Goal: Check status: Check status

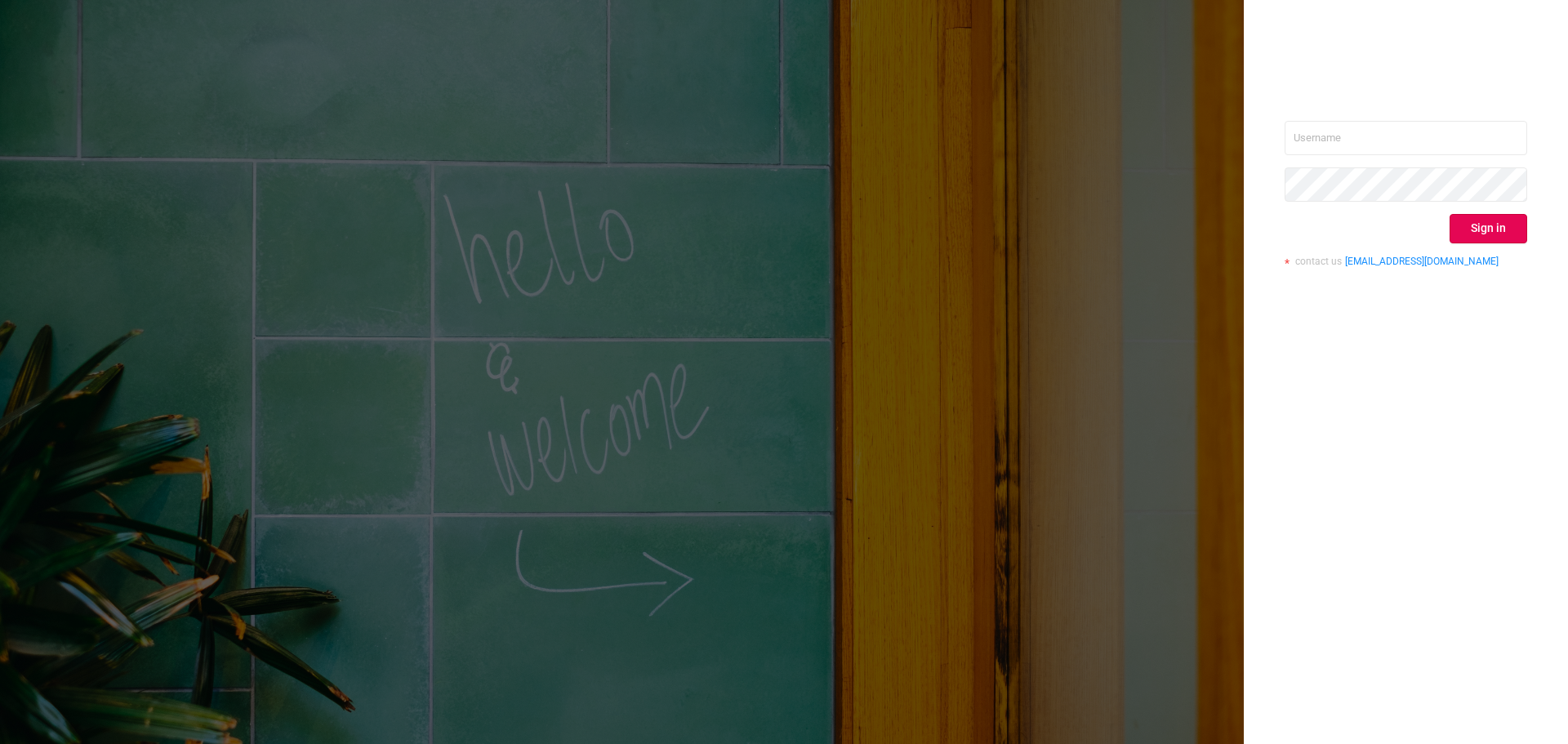
type input "[PERSON_NAME][EMAIL_ADDRESS][DOMAIN_NAME]"
click at [1481, 229] on button "Sign in" at bounding box center [1488, 229] width 78 height 30
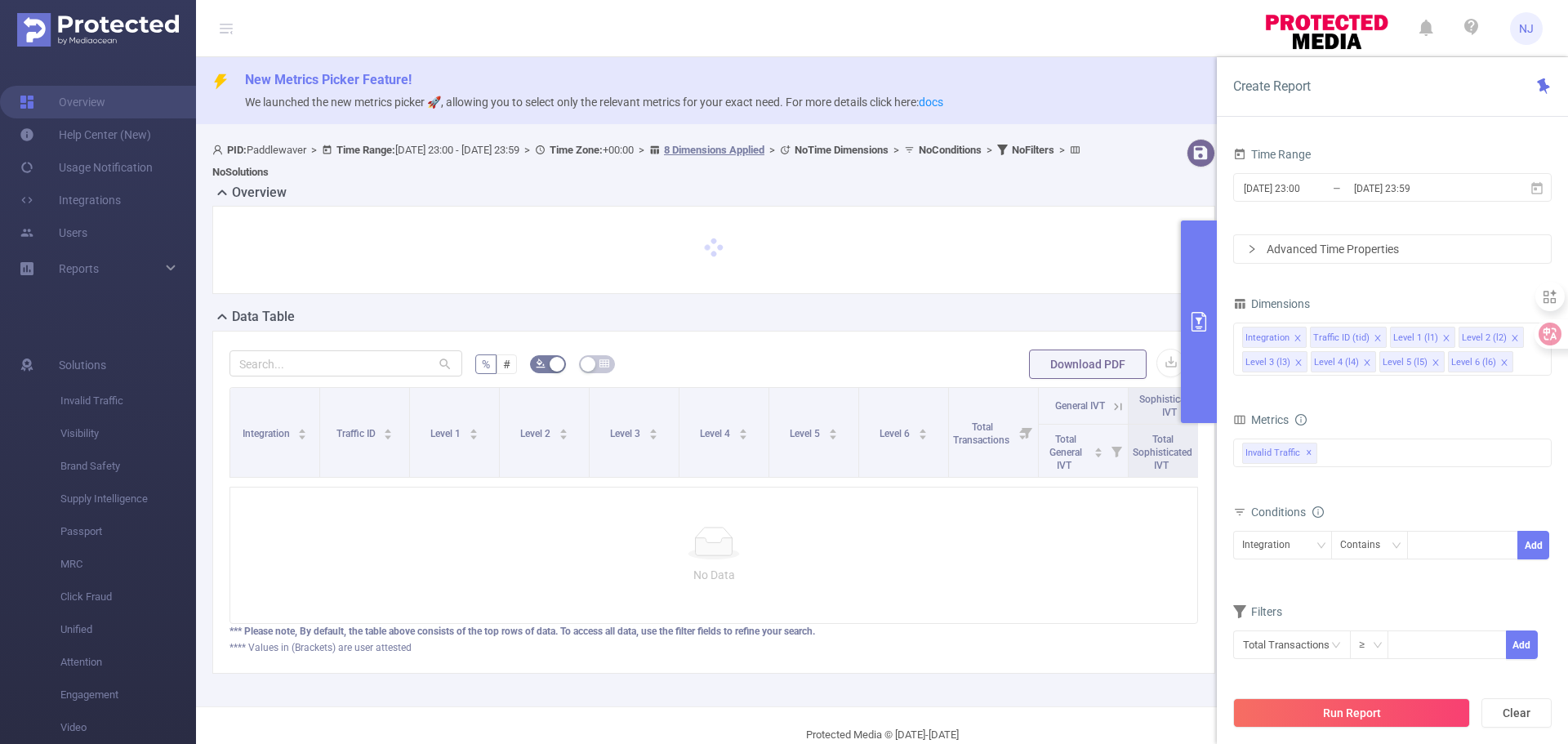
click at [1202, 323] on icon "primary" at bounding box center [1199, 322] width 19 height 19
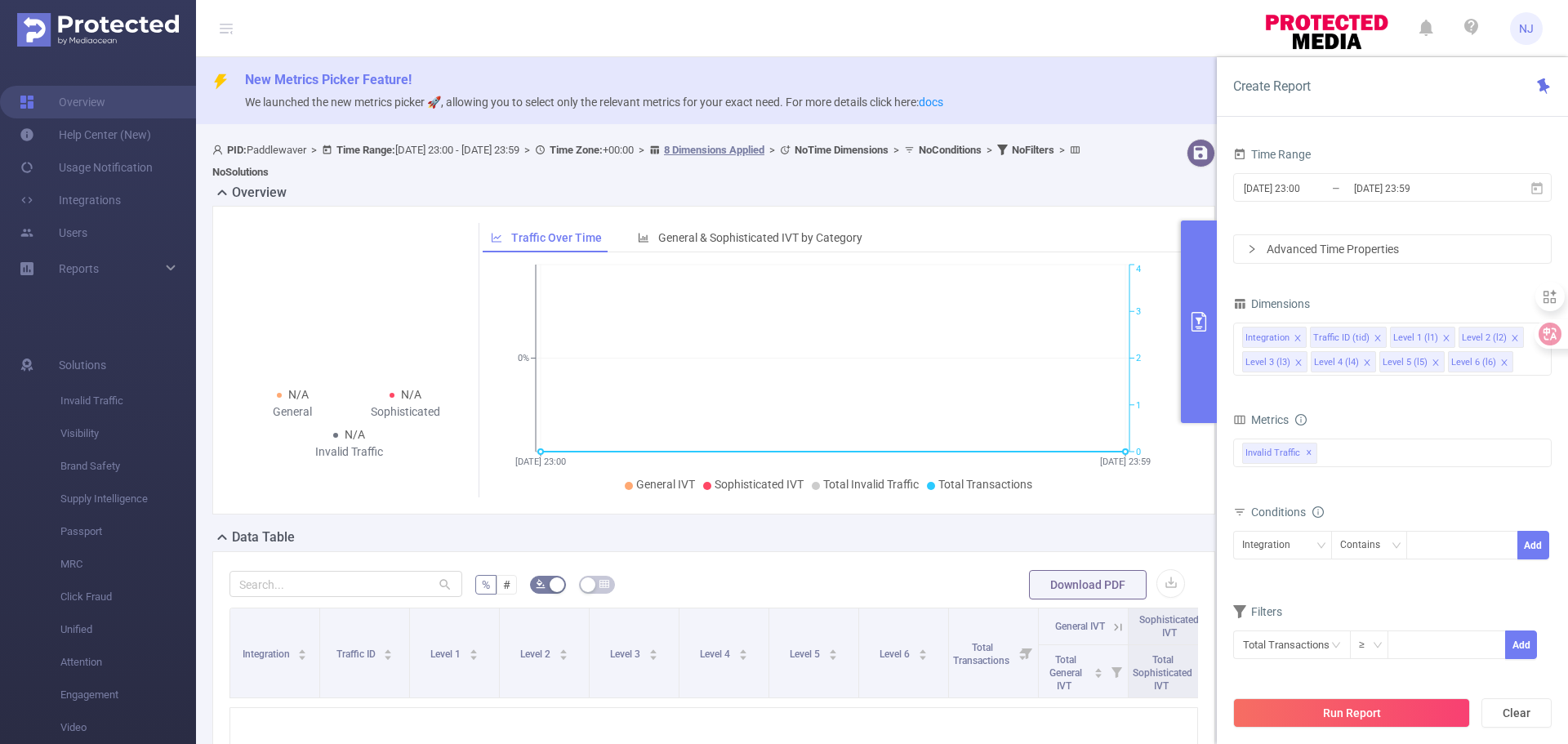
click at [1188, 327] on button "primary" at bounding box center [1198, 322] width 36 height 203
click at [1300, 200] on span "[DATE] 23:00 _ [DATE] 23:59" at bounding box center [1392, 187] width 318 height 29
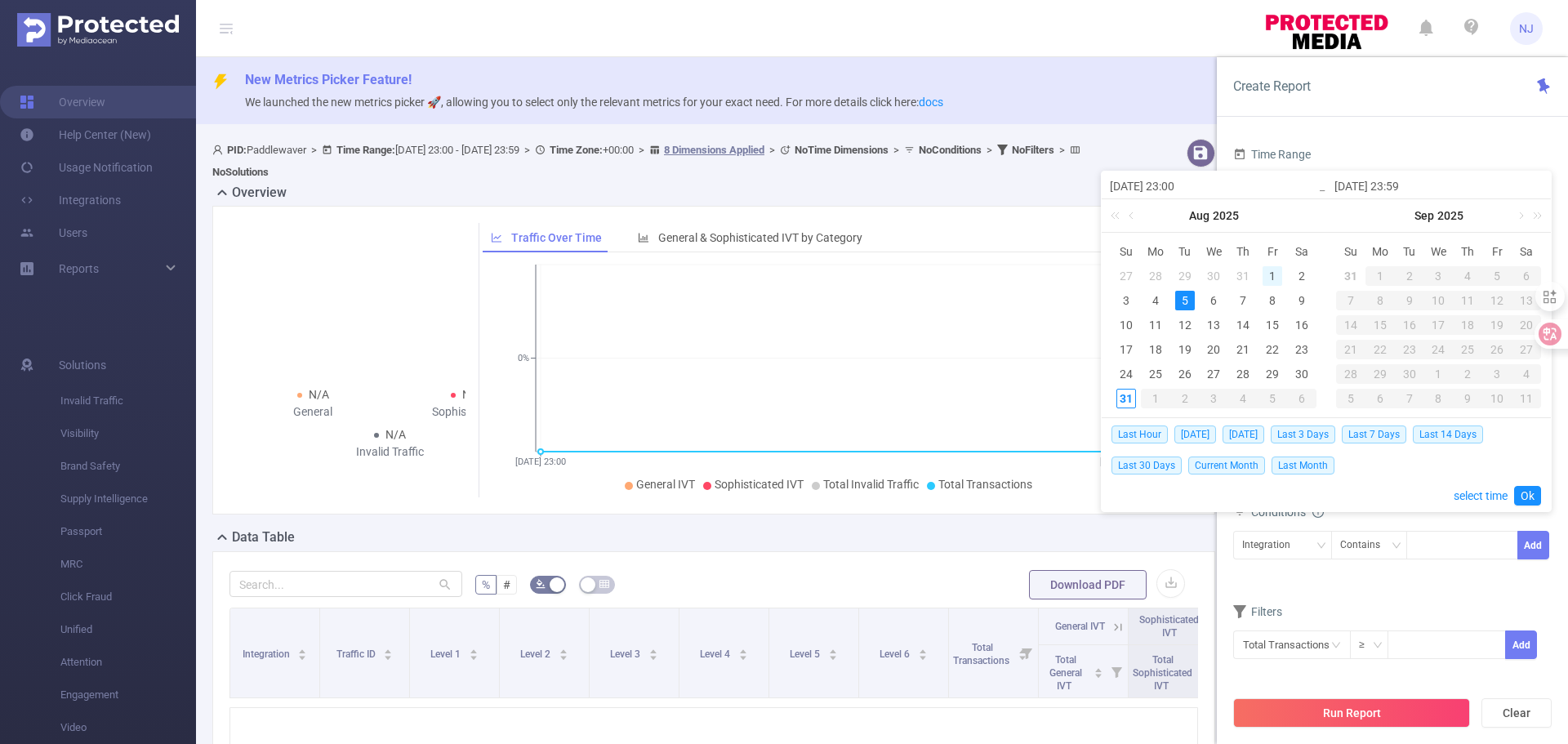
click at [1278, 273] on div "1" at bounding box center [1272, 275] width 19 height 19
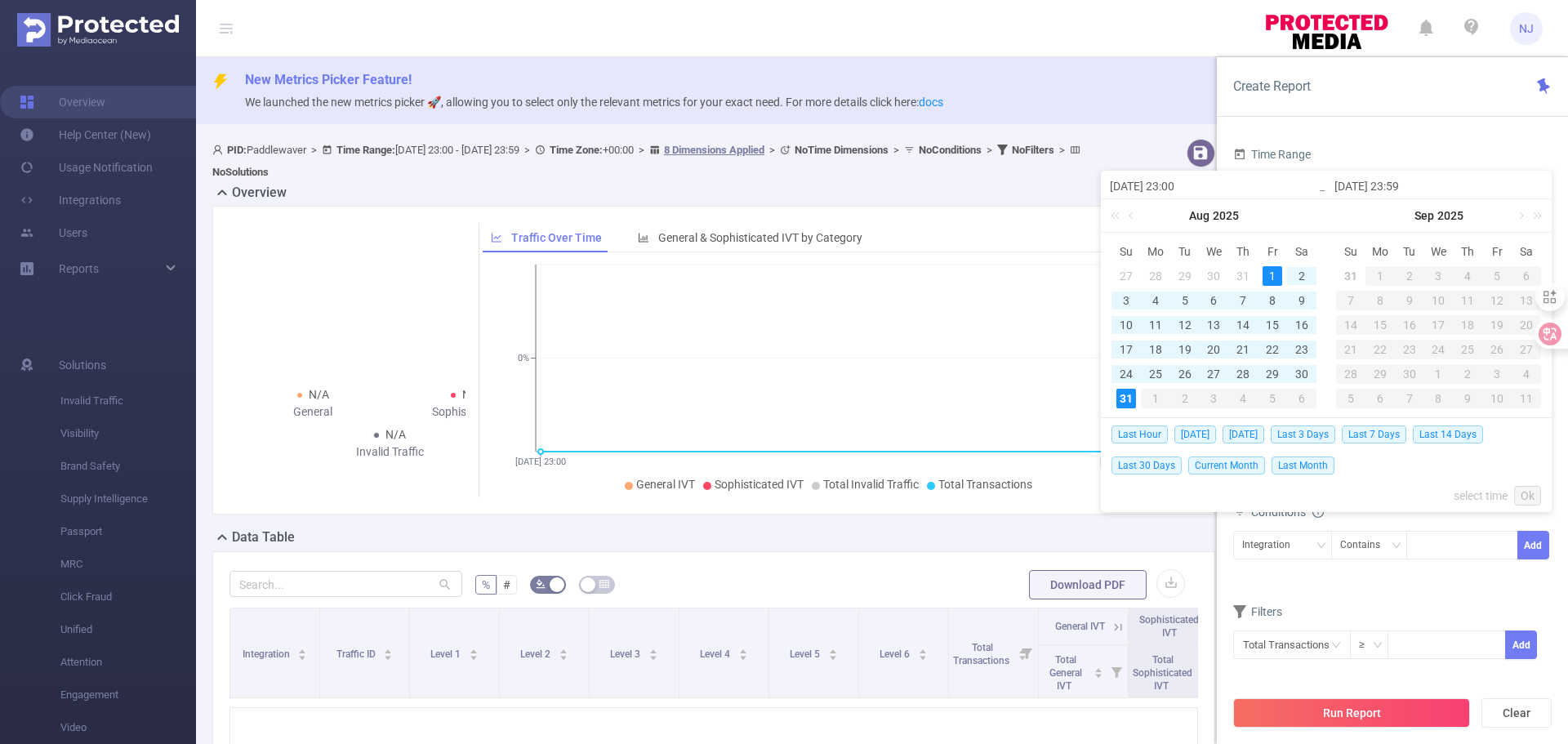
click at [1121, 401] on div "31" at bounding box center [1126, 399] width 19 height 19
type input "[DATE] 23:00"
type input "[DATE] 23:59"
type input "[DATE] 23:00"
type input "[DATE] 23:59"
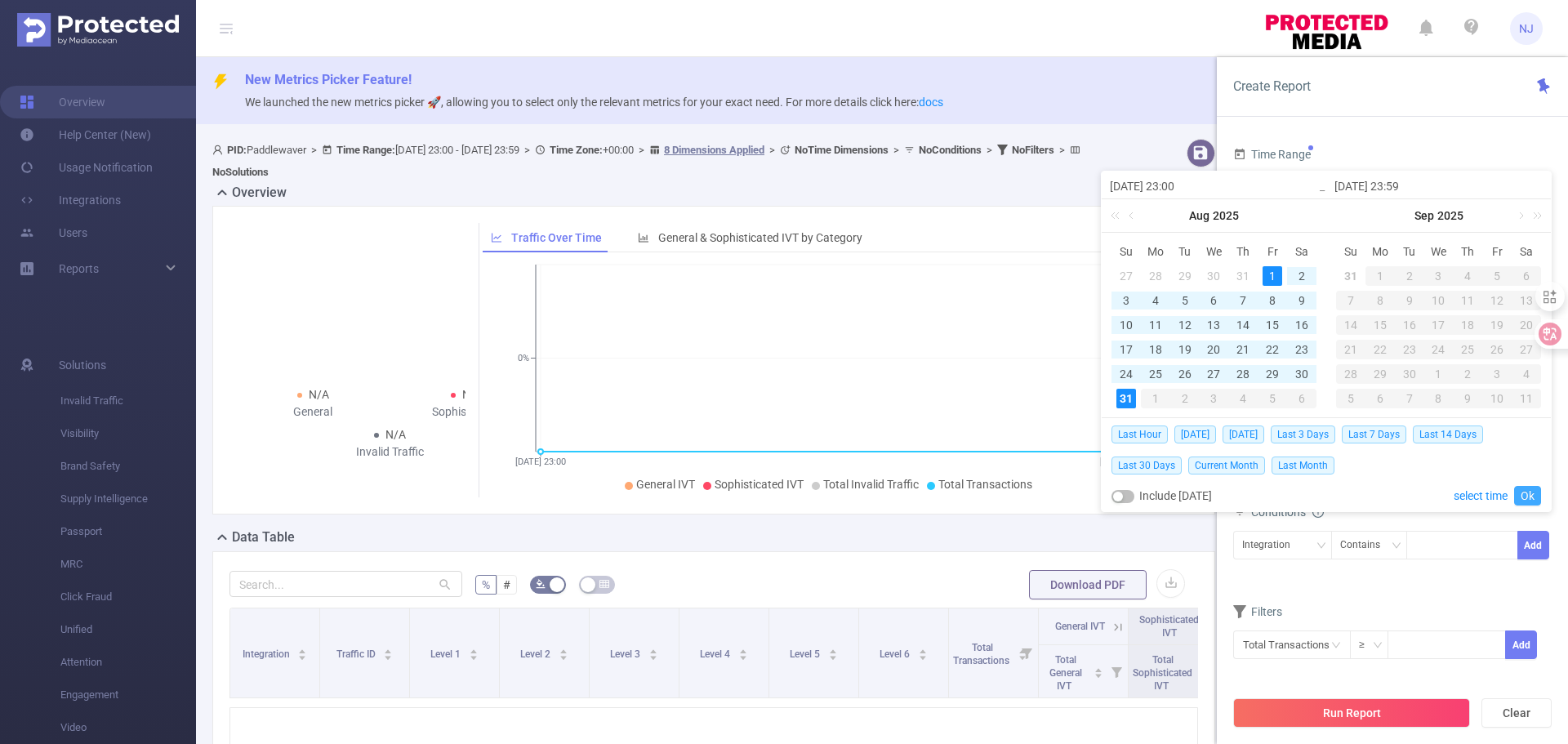
click at [1530, 500] on link "Ok" at bounding box center [1527, 496] width 27 height 19
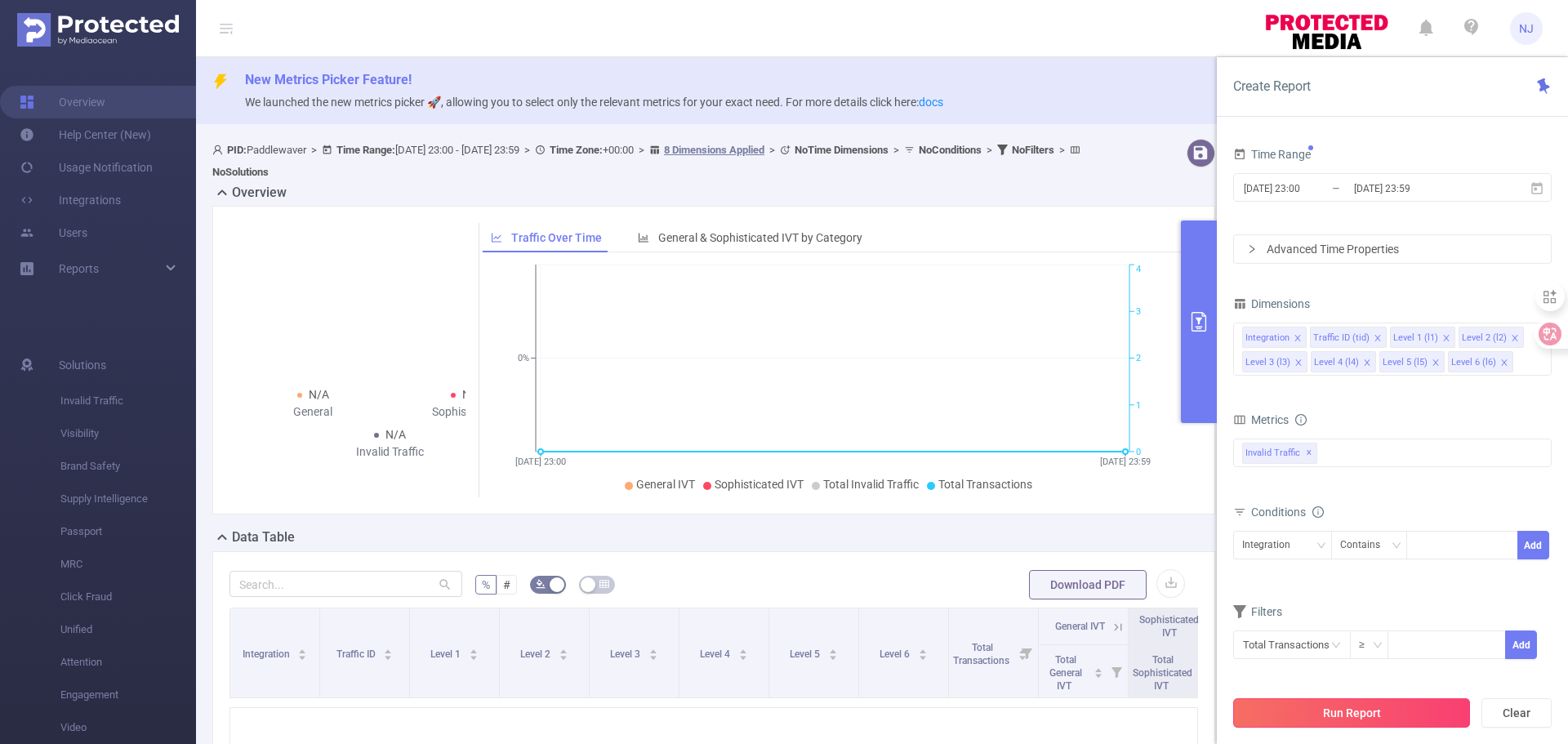
click at [1403, 707] on button "Run Report" at bounding box center [1351, 713] width 237 height 30
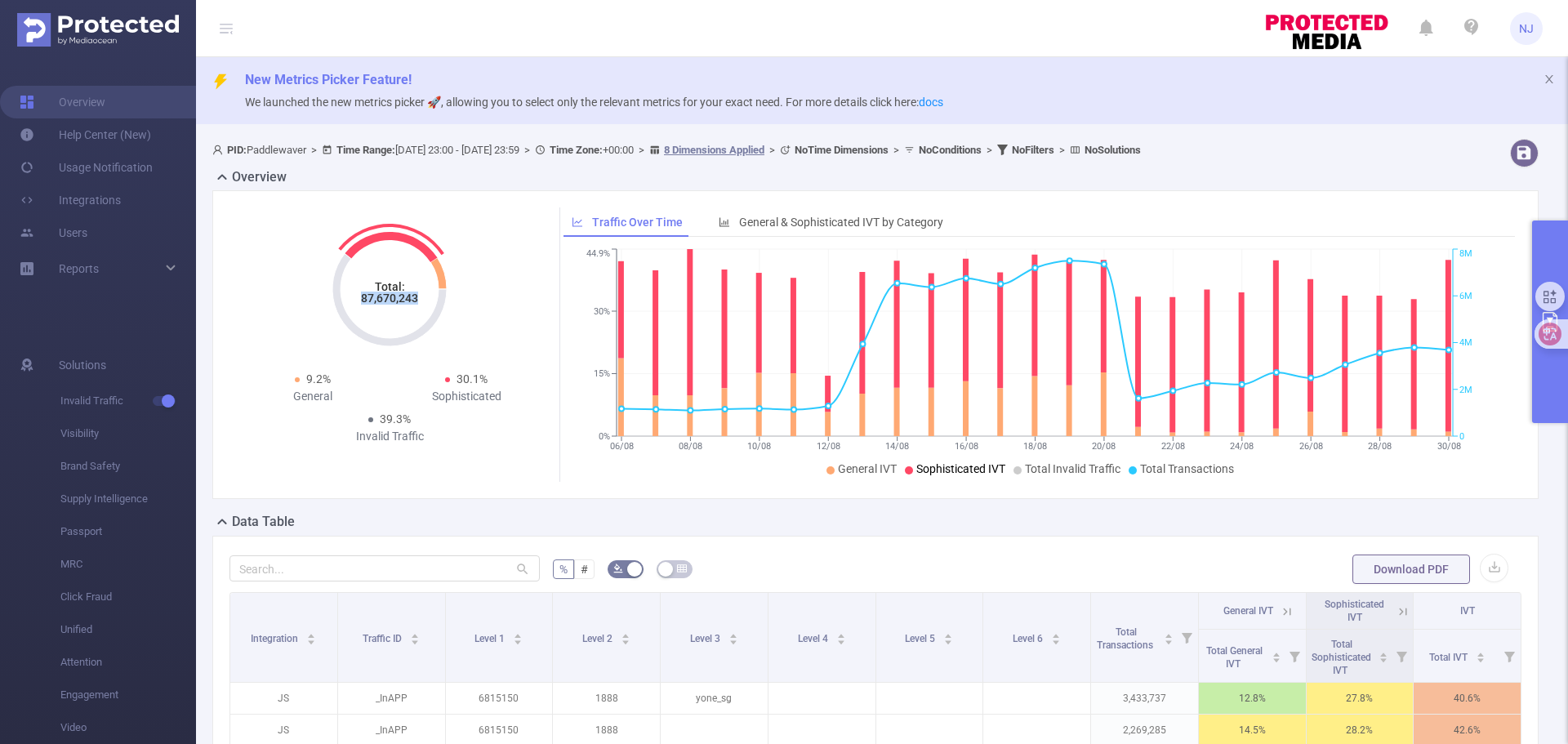
drag, startPoint x: 357, startPoint y: 296, endPoint x: 415, endPoint y: 297, distance: 58.0
click at [415, 297] on icon "Total: 87,670,243" at bounding box center [389, 289] width 164 height 163
click at [1549, 366] on button "primary" at bounding box center [1550, 322] width 36 height 203
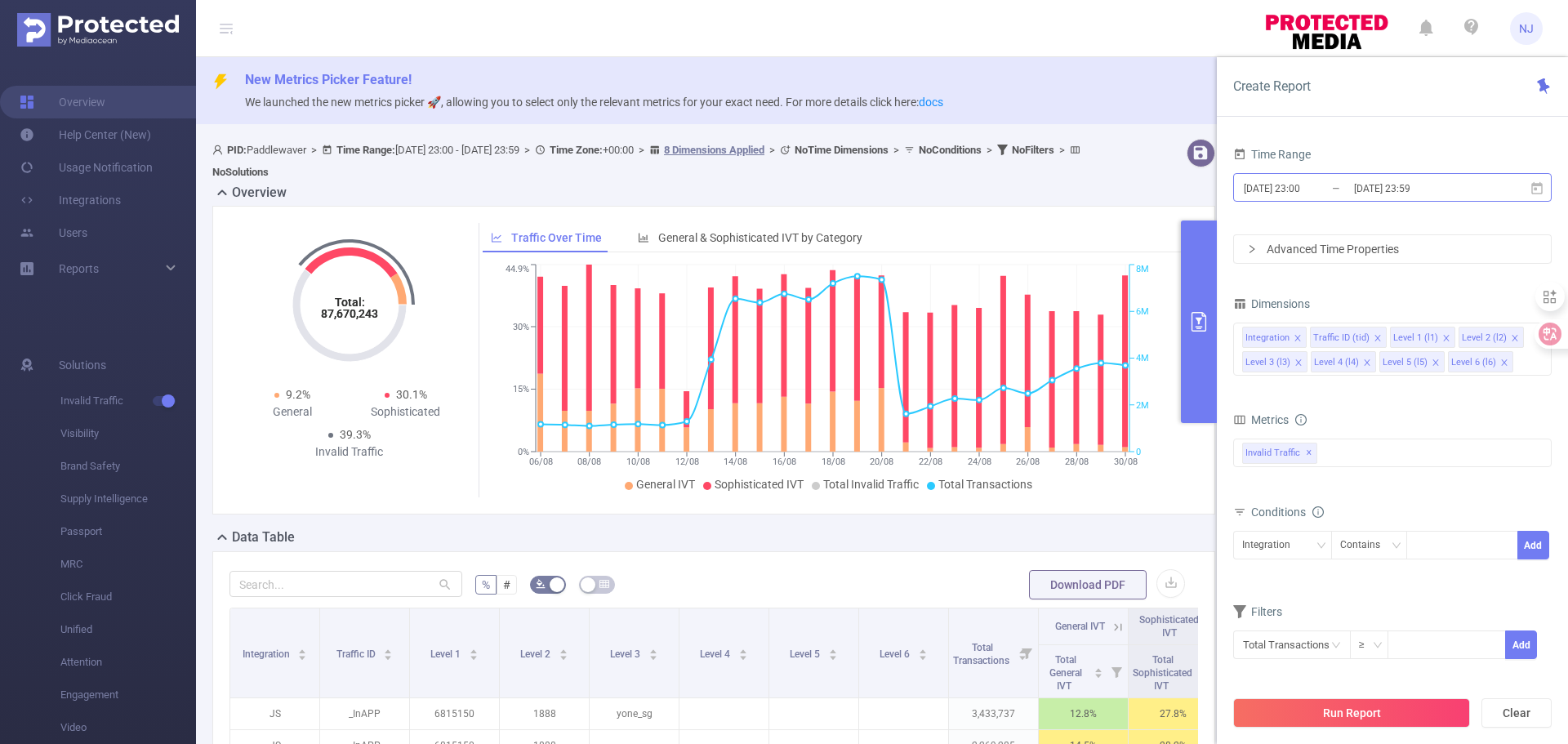
click at [1314, 188] on input "[DATE] 23:00" at bounding box center [1307, 188] width 132 height 22
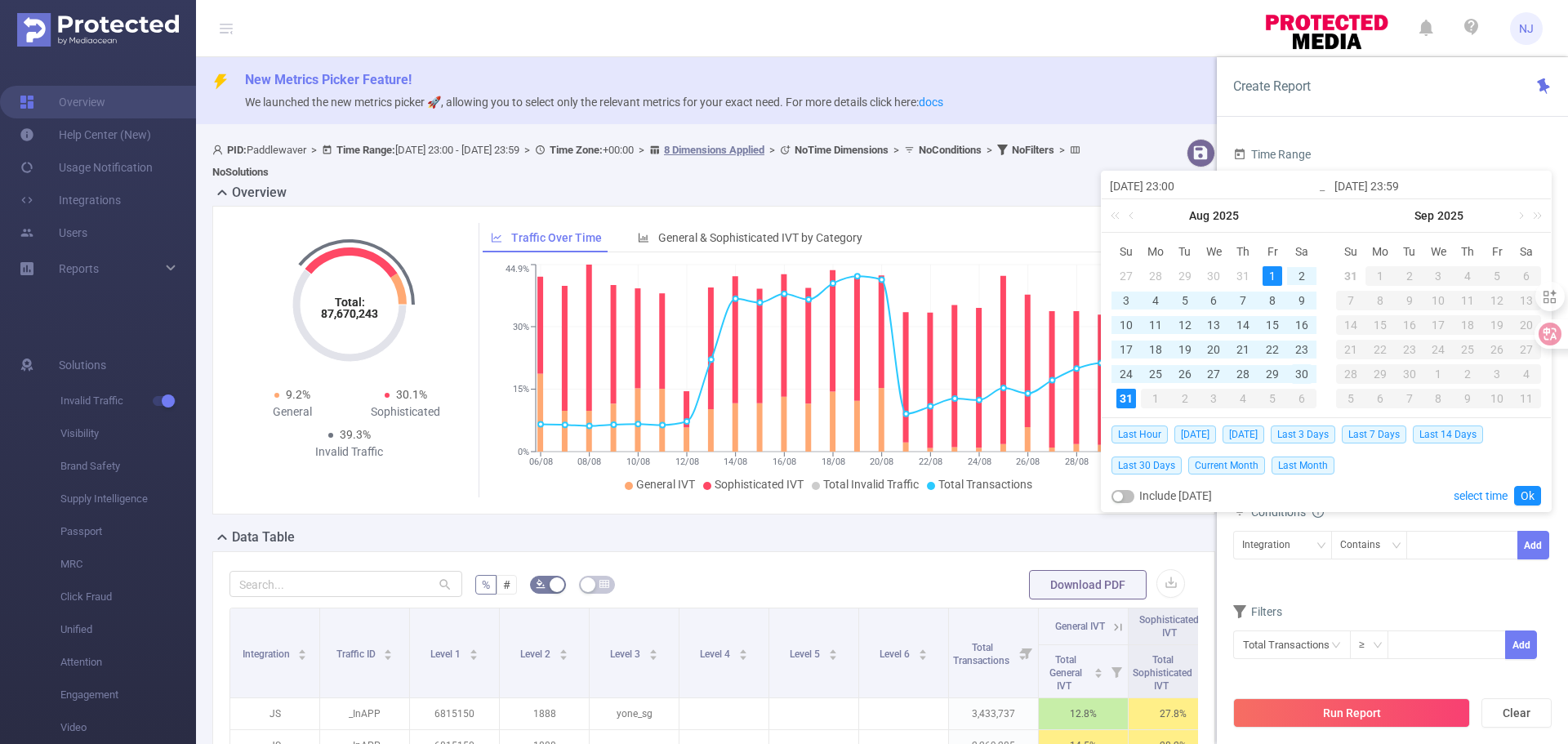
click at [1307, 369] on div "30" at bounding box center [1301, 374] width 19 height 19
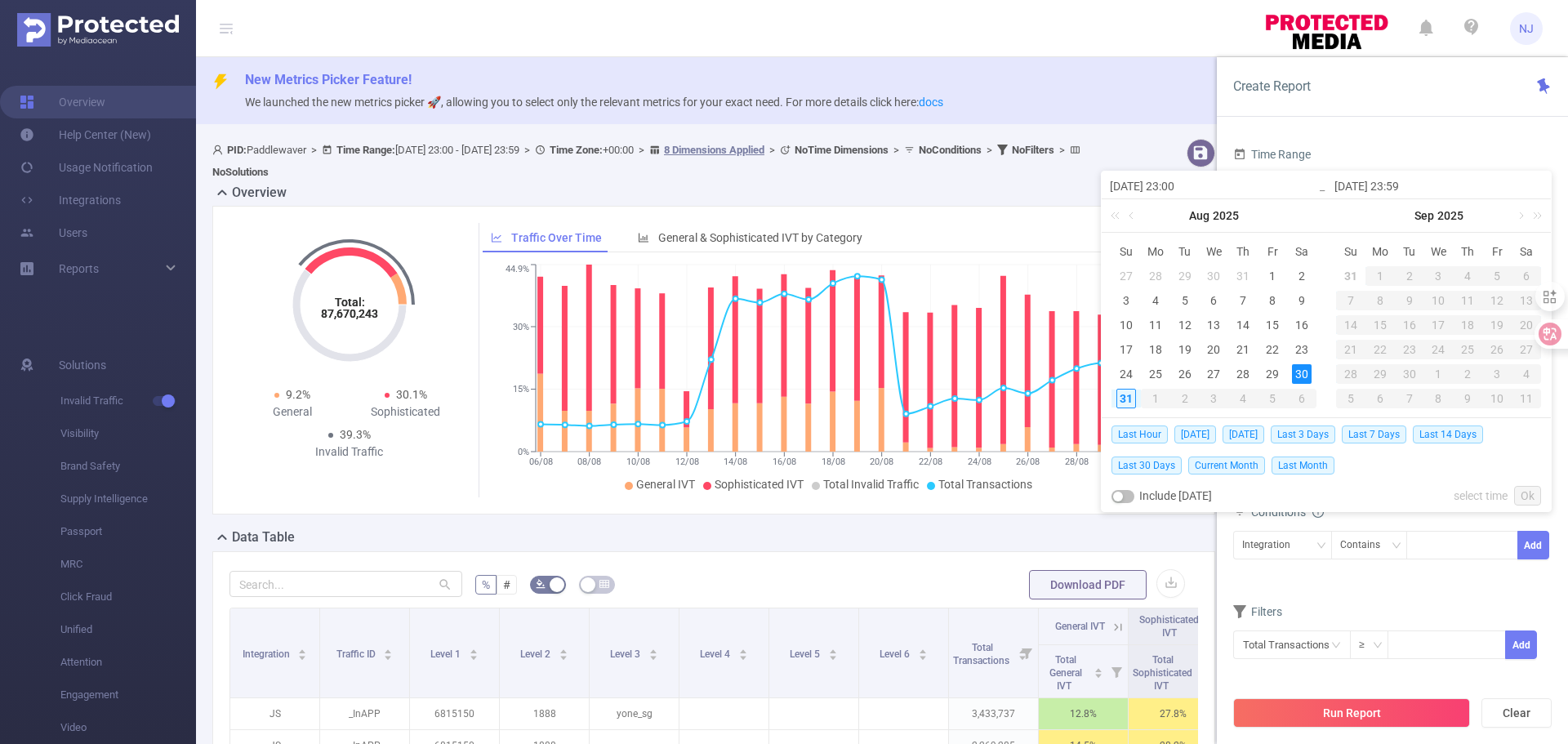
click at [1303, 371] on div "30" at bounding box center [1301, 374] width 19 height 19
type input "[DATE] 23:00"
type input "[DATE] 23:59"
type input "[DATE] 23:00"
type input "[DATE] 23:59"
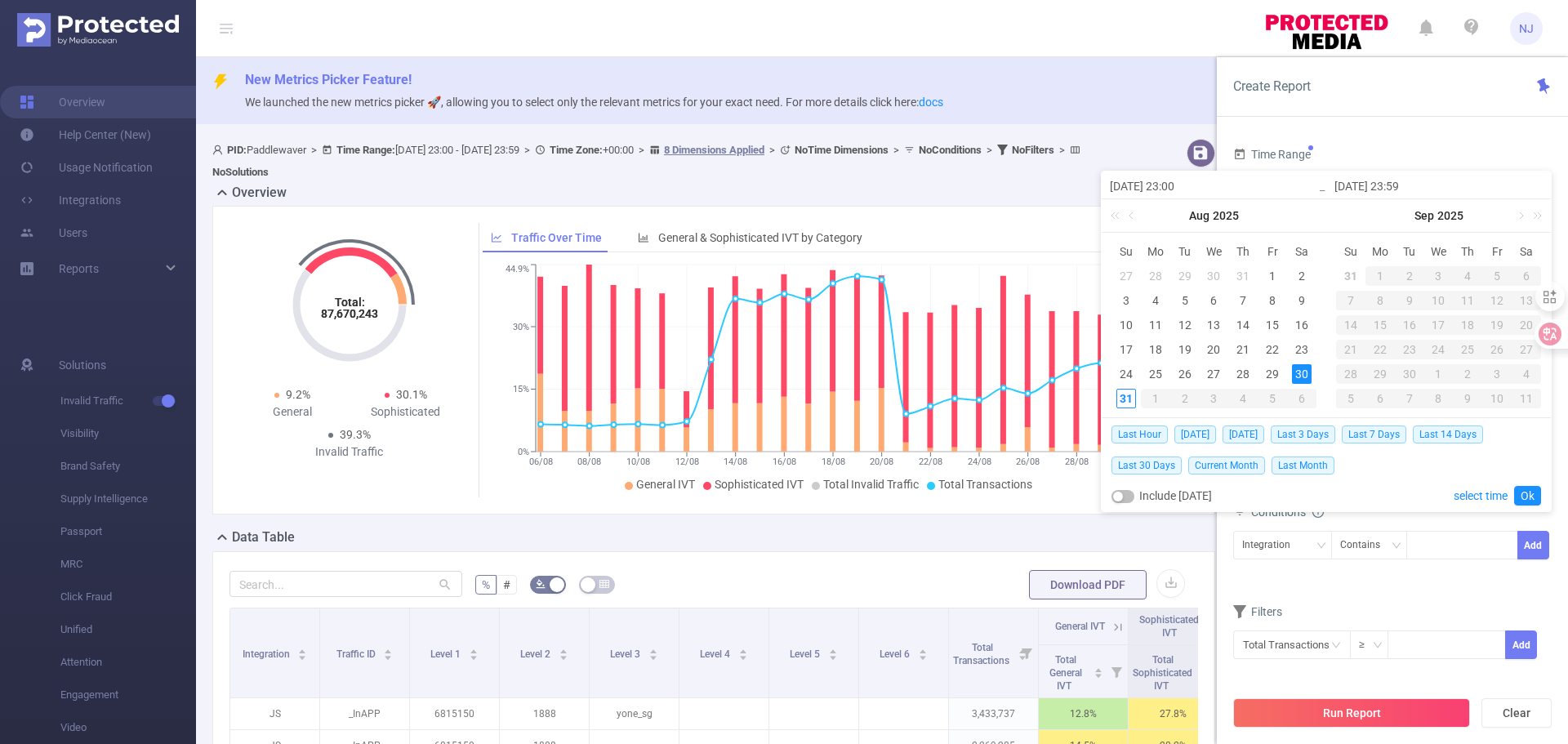
click at [1168, 187] on input "[DATE] 23:00" at bounding box center [1214, 186] width 208 height 19
click at [1483, 499] on link "select time" at bounding box center [1481, 495] width 54 height 31
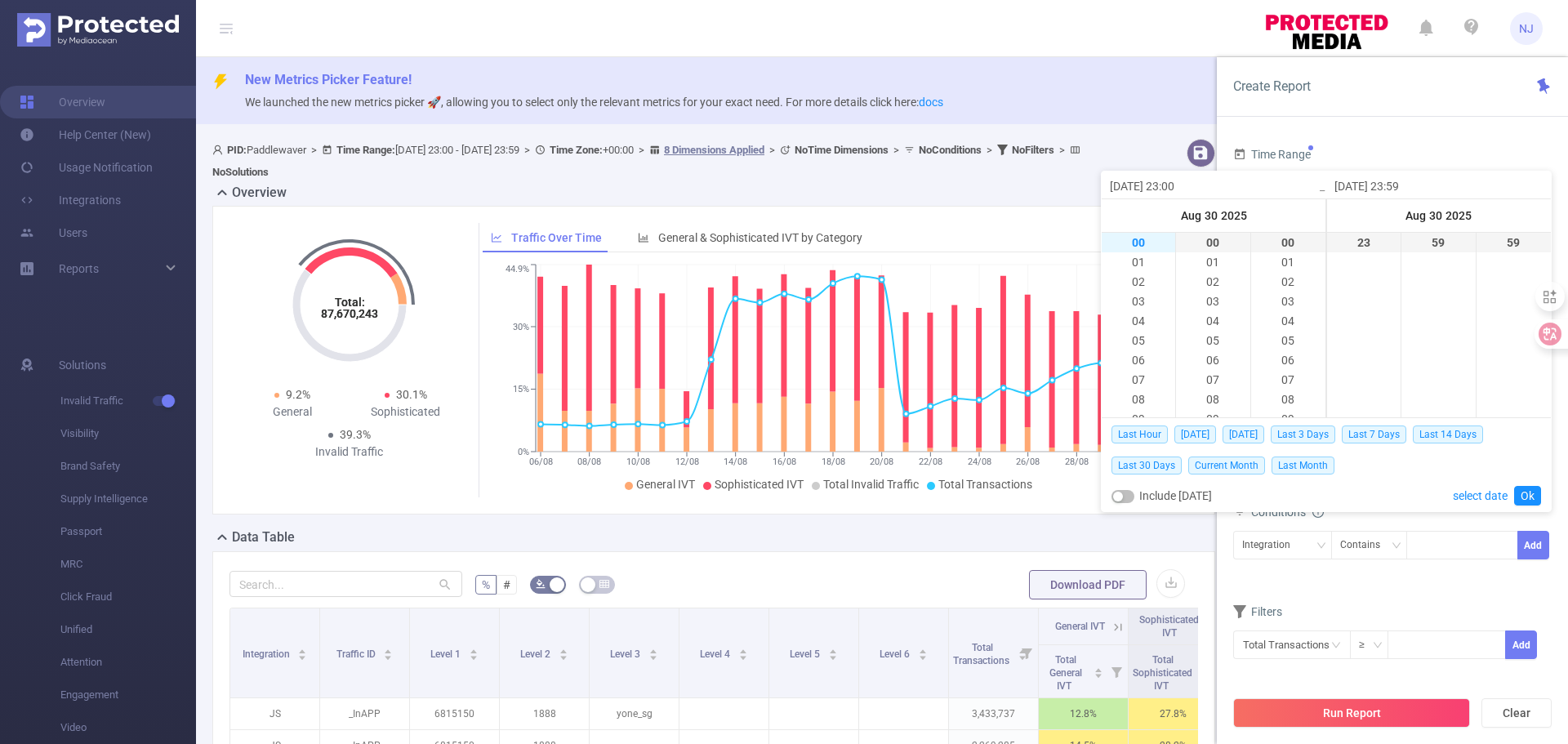
click at [1142, 244] on li "00" at bounding box center [1139, 242] width 73 height 19
type input "[DATE] 00:00"
click at [1528, 495] on link "Ok" at bounding box center [1527, 496] width 27 height 19
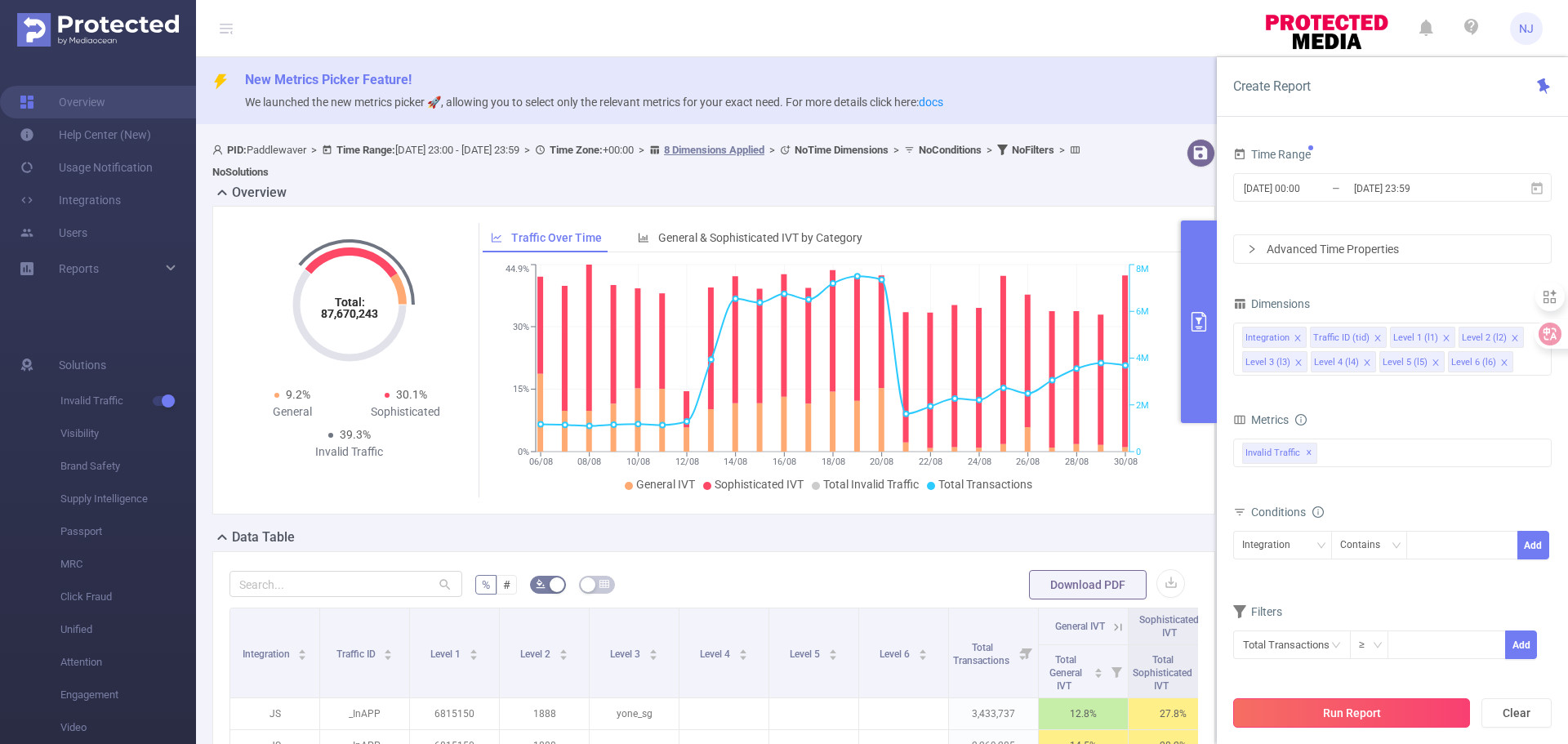
click at [1406, 722] on button "Run Report" at bounding box center [1351, 713] width 237 height 30
